Goal: Use online tool/utility: Utilize a website feature to perform a specific function

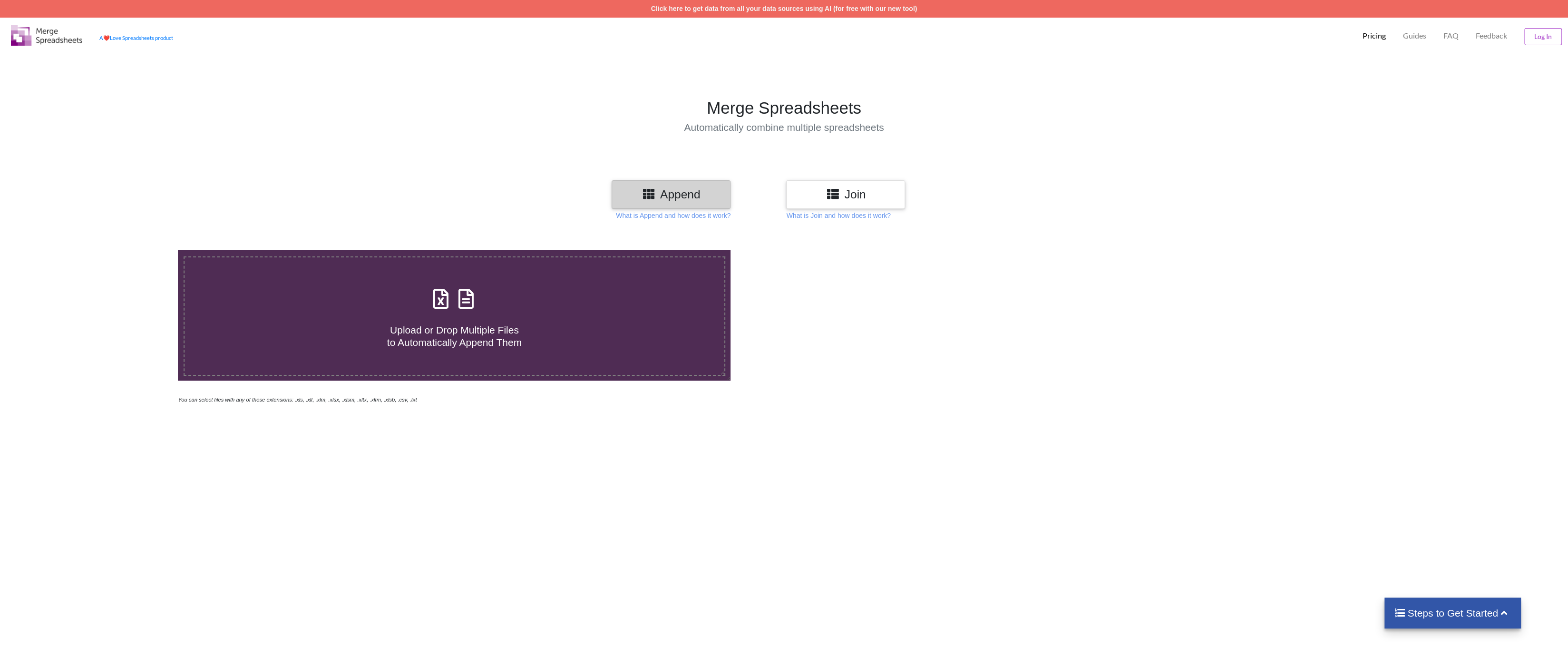
click at [457, 303] on icon at bounding box center [466, 294] width 24 height 20
click at [120, 250] on input "Upload or Drop Multiple Files to Automatically Append Them" at bounding box center [120, 250] width 0 height 0
type input "C:\fakepath\Encumber_7.xlsx"
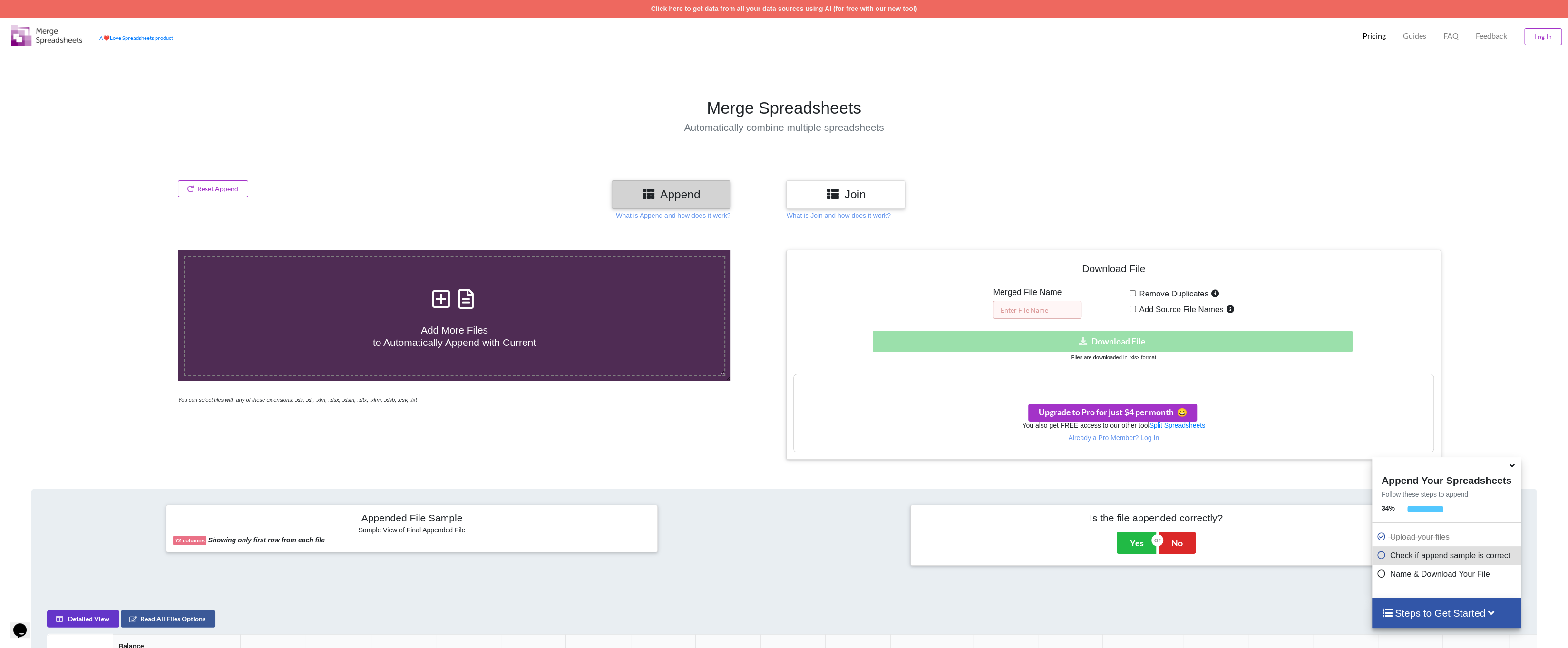
click at [1020, 310] on input "text" at bounding box center [1037, 310] width 88 height 18
type input "Final"
click at [1168, 426] on link "Split Spreadsheets" at bounding box center [1177, 426] width 56 height 8
click at [1153, 440] on p "Already a Pro Member? Log In" at bounding box center [1114, 438] width 639 height 10
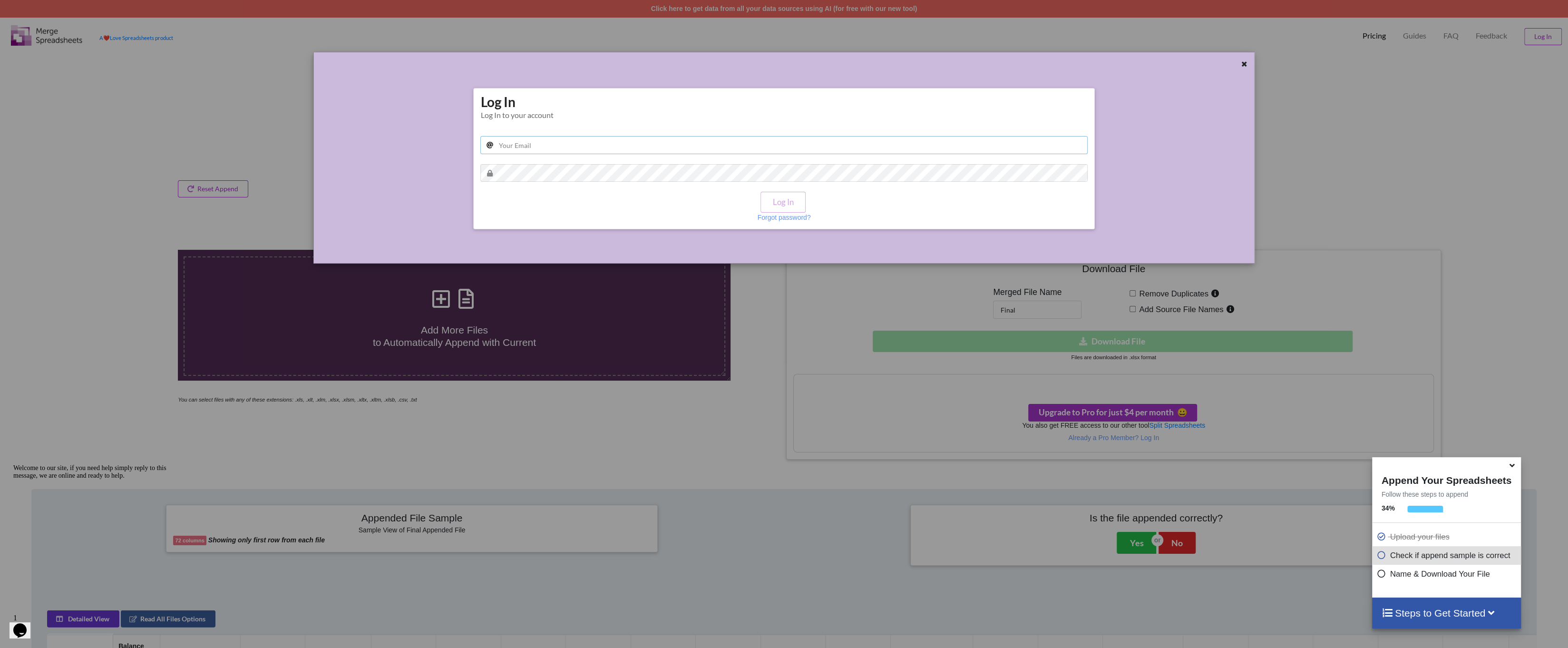
click at [526, 144] on input "text" at bounding box center [784, 145] width 607 height 18
type input "[EMAIL_ADDRESS][DOMAIN_NAME]"
click at [779, 196] on button "Log In" at bounding box center [783, 202] width 44 height 21
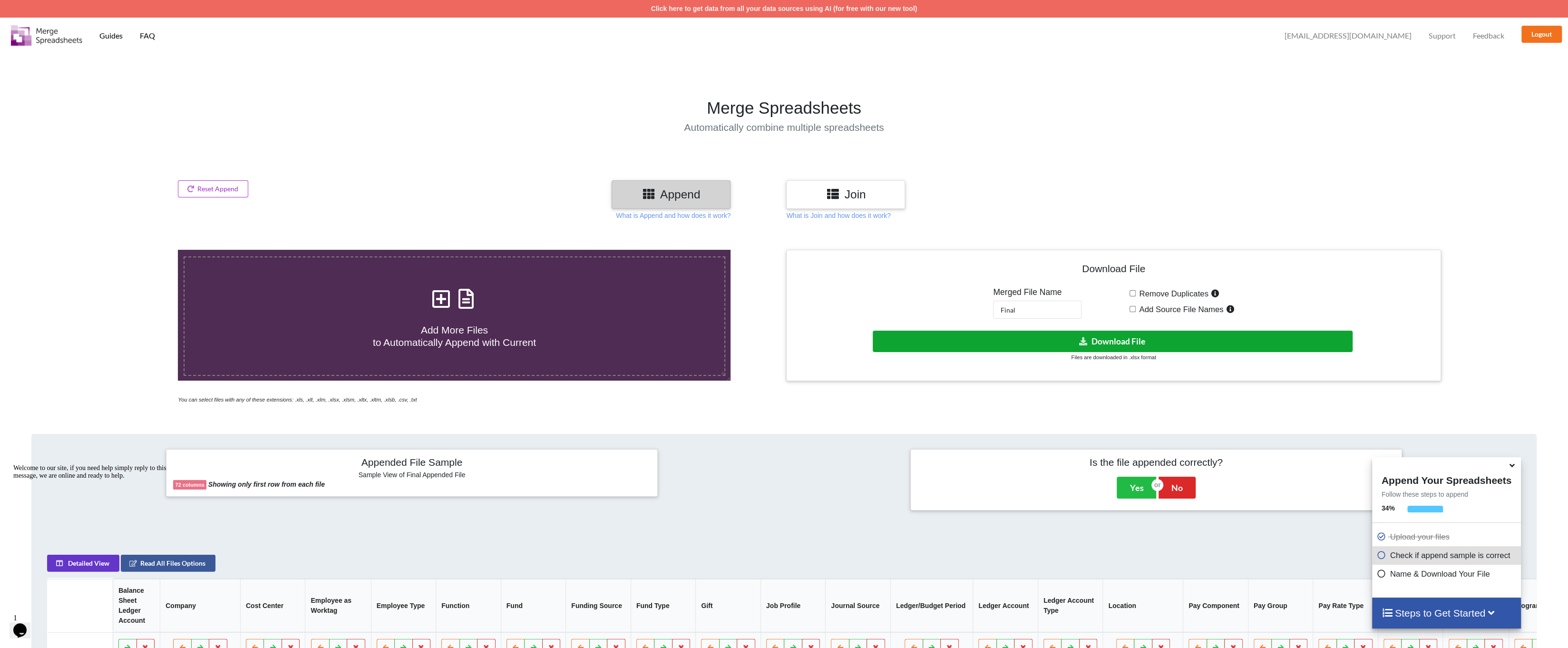
click at [1056, 337] on button "Download File" at bounding box center [1113, 341] width 481 height 22
